Goal: Check status

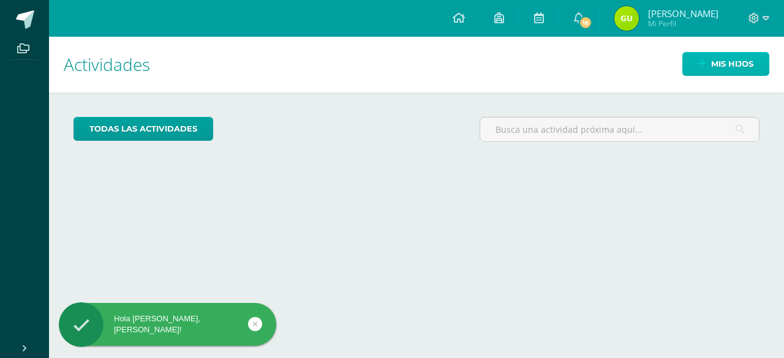
click at [708, 67] on link "Mis hijos" at bounding box center [725, 64] width 87 height 24
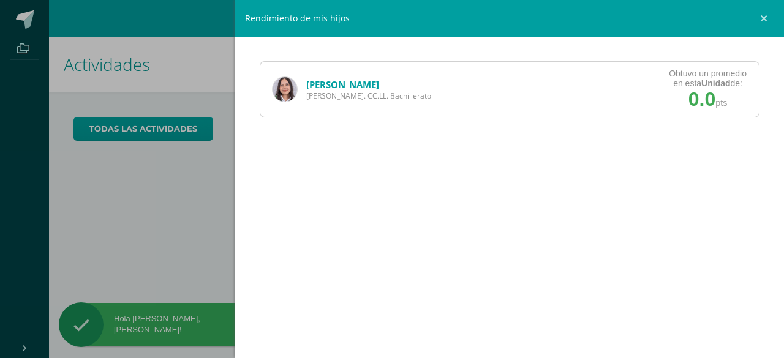
click at [358, 86] on link "Gabriela Mazariegos" at bounding box center [342, 84] width 73 height 12
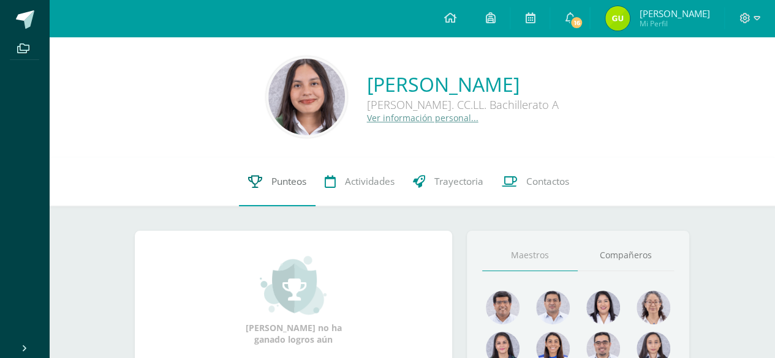
click at [275, 175] on link "Punteos" at bounding box center [277, 181] width 77 height 49
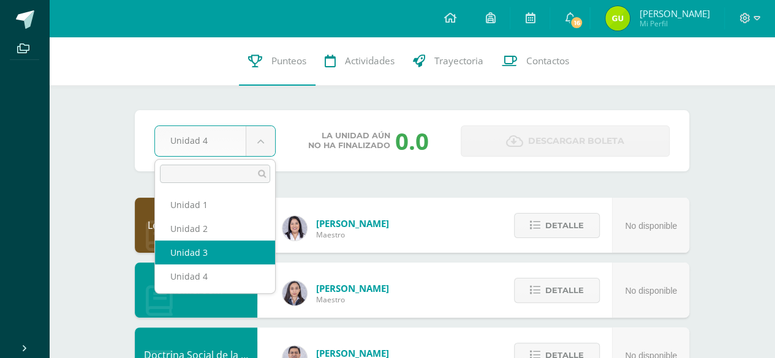
drag, startPoint x: 263, startPoint y: 144, endPoint x: 266, endPoint y: 248, distance: 104.1
select select "Unidad 3"
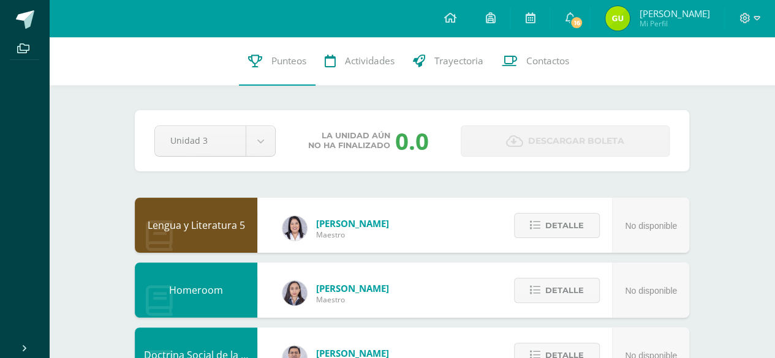
click at [266, 248] on div "Wendy Sinay Maestro" at bounding box center [336, 225] width 156 height 49
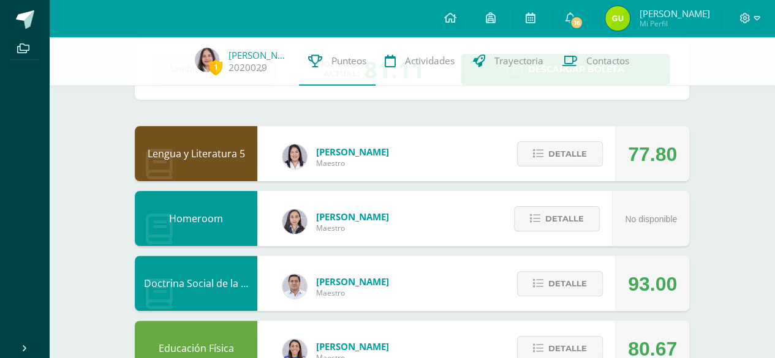
scroll to position [73, 0]
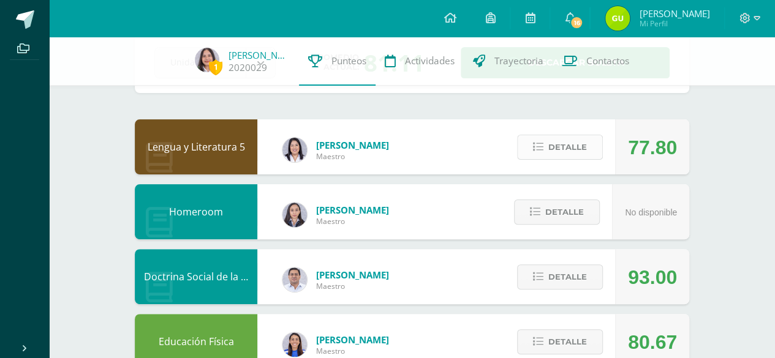
click at [577, 144] on span "Detalle" at bounding box center [567, 147] width 39 height 23
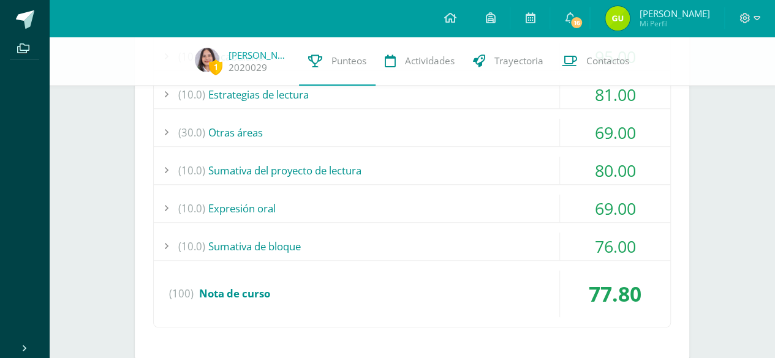
scroll to position [309, 0]
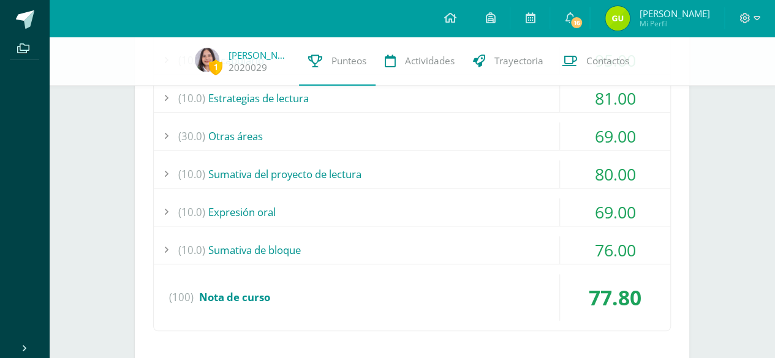
click at [479, 127] on div "(30.0) Otras áreas" at bounding box center [412, 136] width 516 height 28
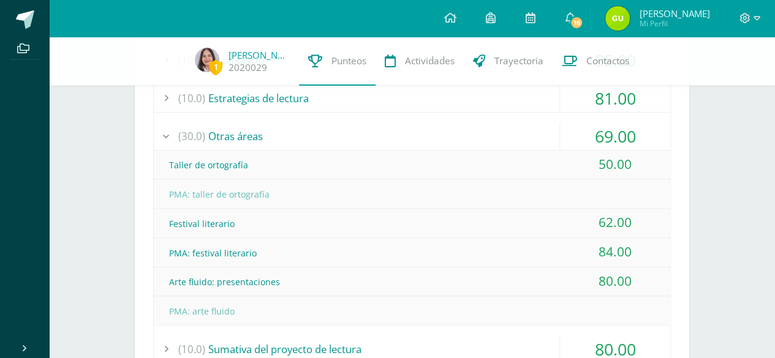
click at [479, 127] on div "(30.0) Otras áreas" at bounding box center [412, 136] width 516 height 28
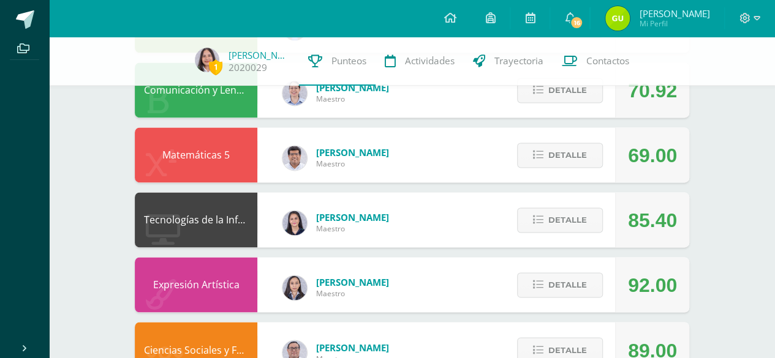
scroll to position [814, 0]
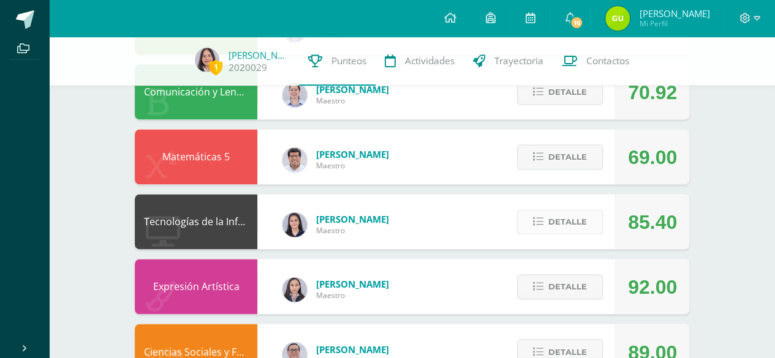
click at [587, 227] on button "Detalle" at bounding box center [560, 221] width 86 height 25
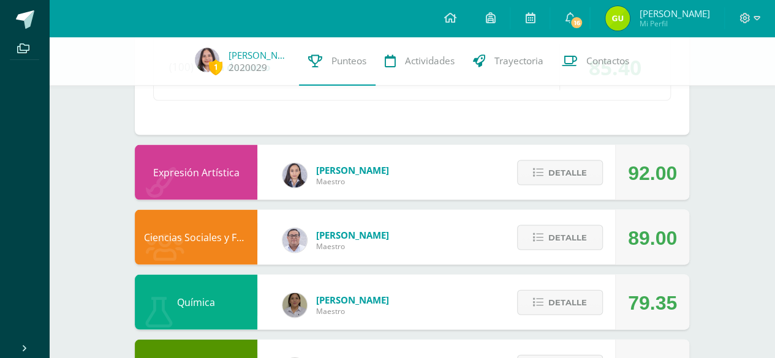
scroll to position [1181, 0]
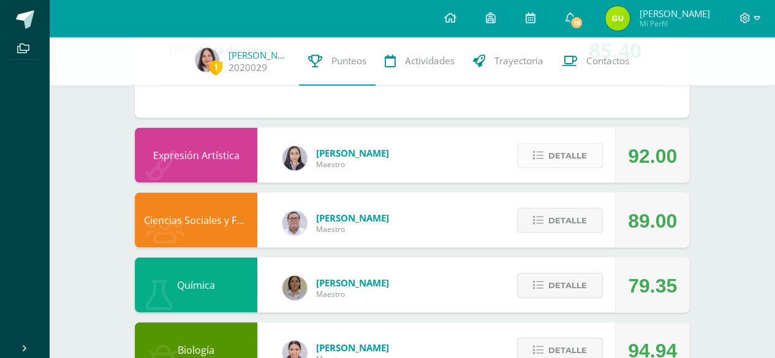
click at [545, 162] on button "Detalle" at bounding box center [560, 155] width 86 height 25
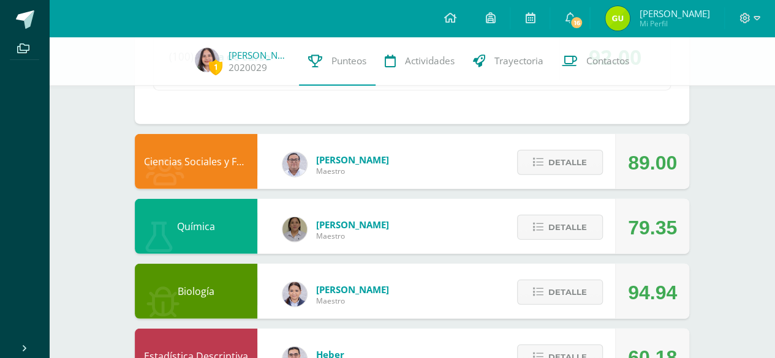
scroll to position [1500, 0]
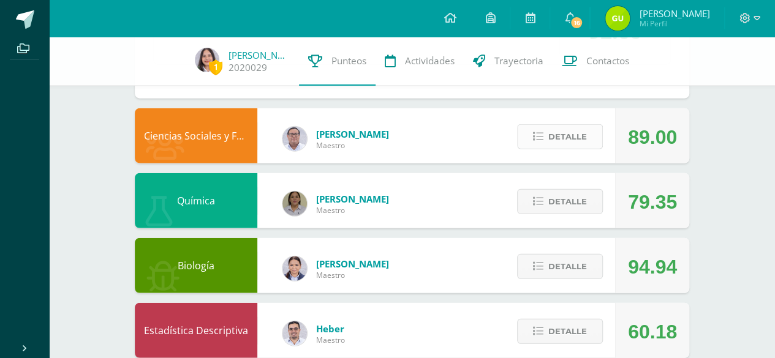
click at [590, 132] on button "Detalle" at bounding box center [560, 136] width 86 height 25
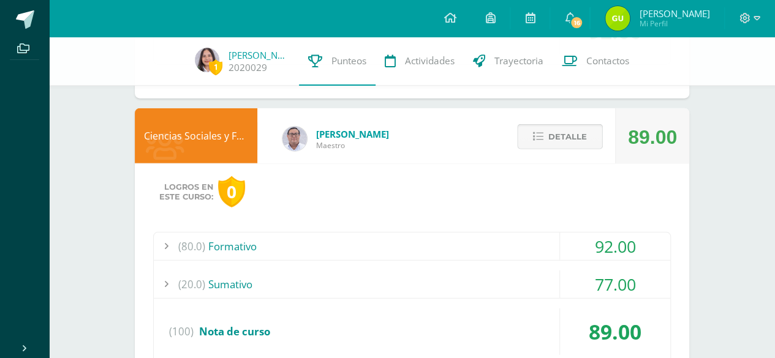
click at [588, 135] on button "Detalle" at bounding box center [560, 136] width 86 height 25
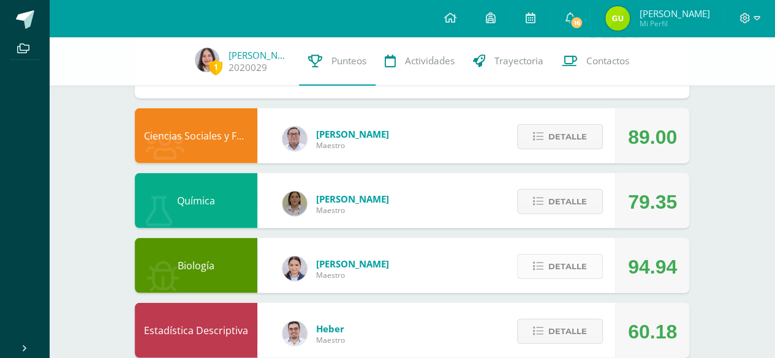
click at [572, 257] on span "Detalle" at bounding box center [567, 266] width 39 height 23
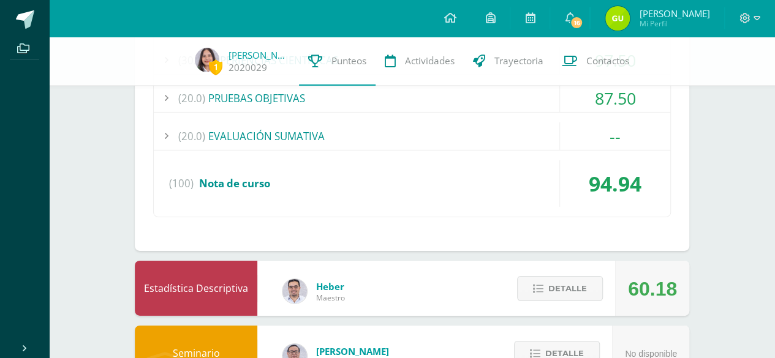
scroll to position [1896, 0]
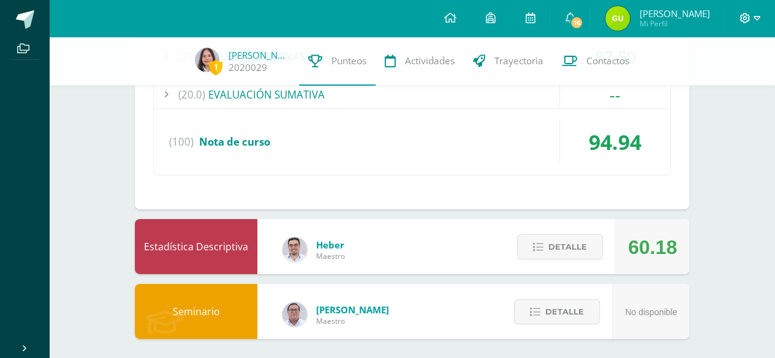
click at [751, 21] on span at bounding box center [749, 18] width 21 height 13
click at [719, 90] on link "Cerrar sesión" at bounding box center [711, 84] width 97 height 18
